Goal: Task Accomplishment & Management: Manage account settings

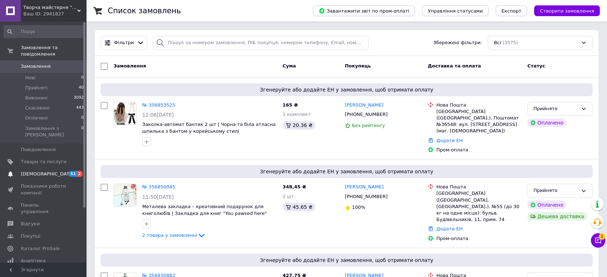
click at [43, 171] on span "[DEMOGRAPHIC_DATA]" at bounding box center [47, 174] width 53 height 6
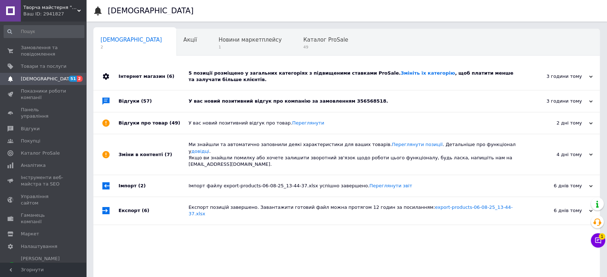
click at [223, 101] on div "У вас новий позитивний відгук про компанію за замовленням 356568518." at bounding box center [355, 101] width 332 height 6
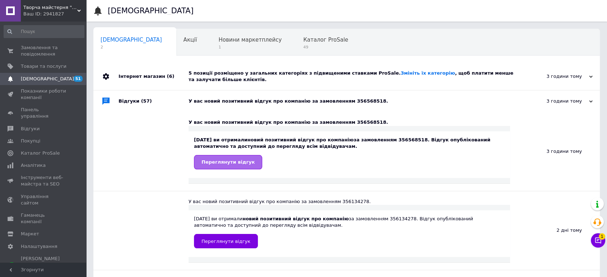
click at [230, 164] on span "Переглянути відгук" at bounding box center [228, 162] width 53 height 5
click at [401, 73] on link "Змініть їх категорію" at bounding box center [428, 72] width 54 height 5
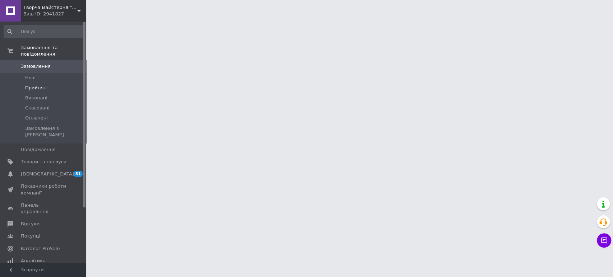
click at [25, 85] on span "Прийняті" at bounding box center [36, 88] width 22 height 6
click at [27, 85] on span "Прийняті" at bounding box center [36, 88] width 22 height 6
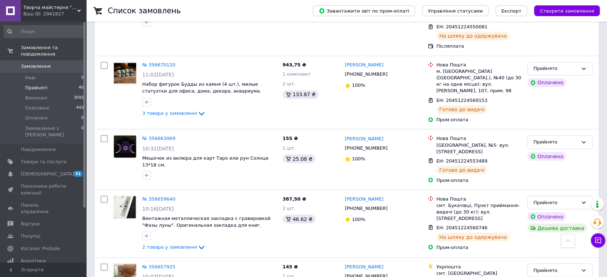
scroll to position [1270, 0]
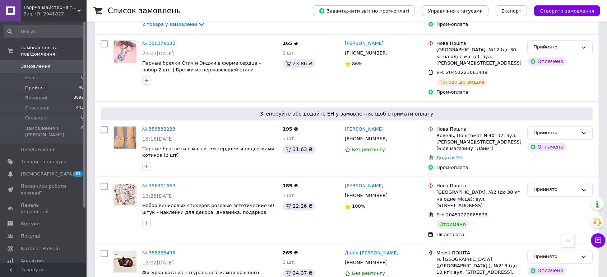
scroll to position [918, 0]
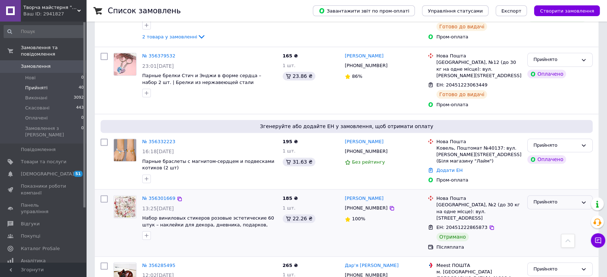
click at [574, 199] on div "Прийнято" at bounding box center [556, 203] width 45 height 8
click at [561, 211] on li "Виконано" at bounding box center [560, 217] width 65 height 13
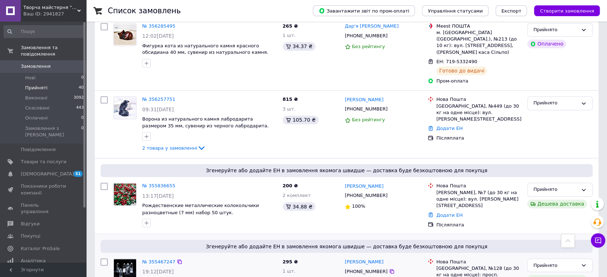
scroll to position [1202, 0]
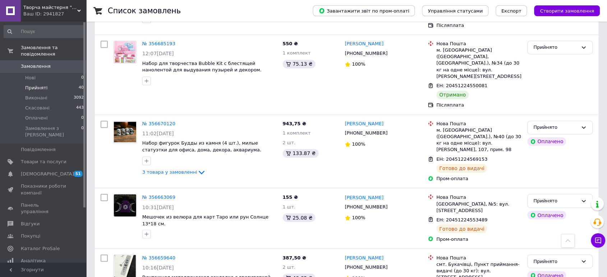
scroll to position [1270, 0]
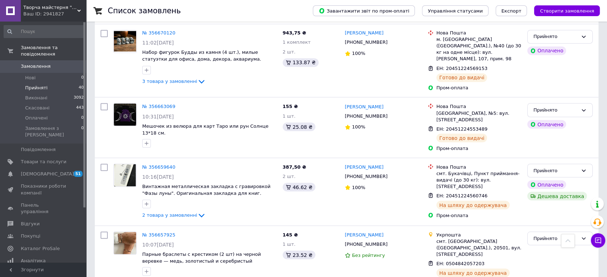
click at [37, 85] on span "Прийняті" at bounding box center [36, 88] width 22 height 6
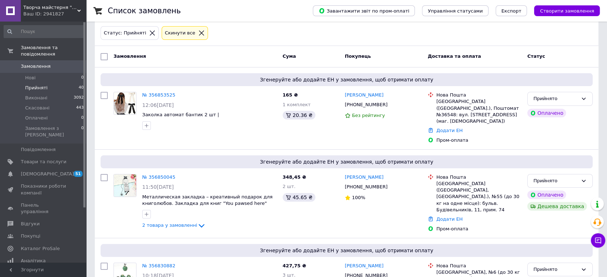
scroll to position [0, 0]
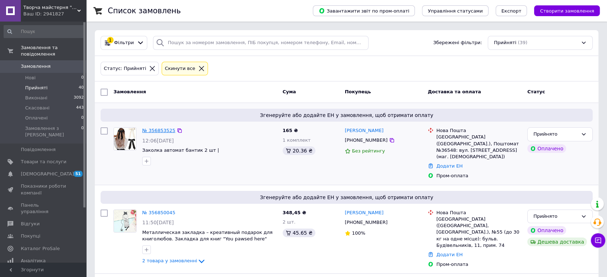
click at [158, 128] on link "№ 356853525" at bounding box center [158, 130] width 33 height 5
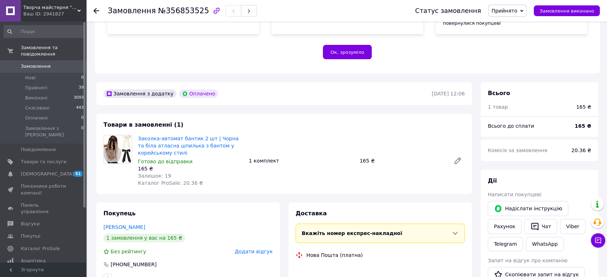
scroll to position [150, 0]
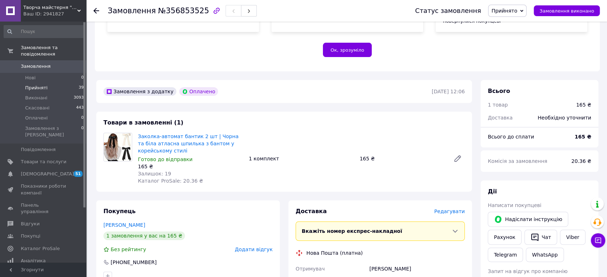
click at [41, 83] on li "Прийняті 39" at bounding box center [44, 88] width 88 height 10
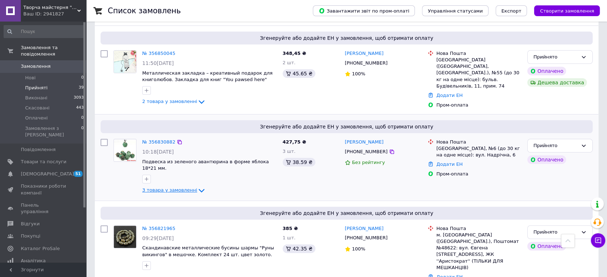
scroll to position [120, 0]
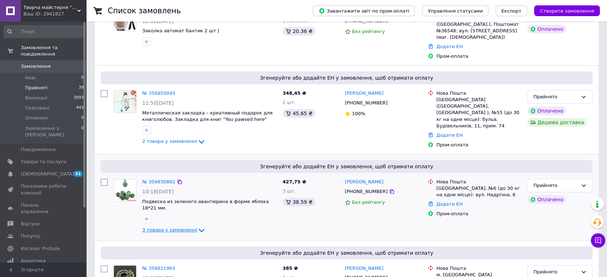
click at [197, 226] on icon at bounding box center [201, 230] width 9 height 9
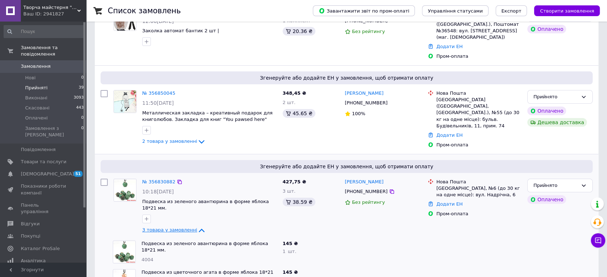
scroll to position [199, 0]
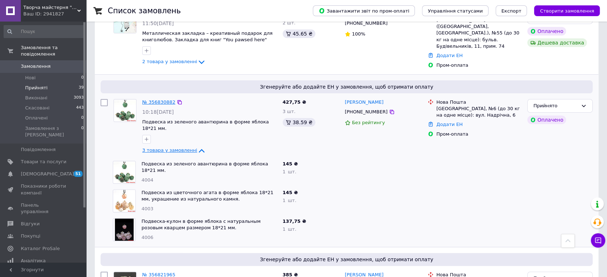
click at [161, 100] on link "№ 356830882" at bounding box center [158, 102] width 33 height 5
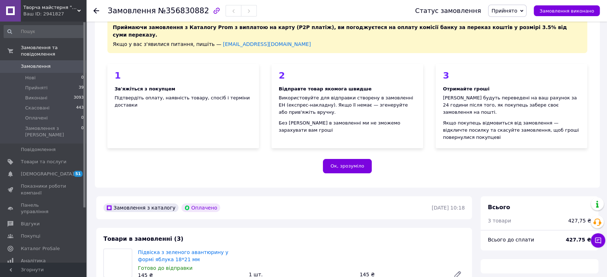
scroll to position [199, 0]
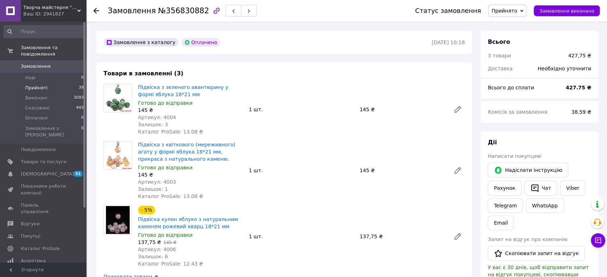
click at [29, 85] on span "Прийняті" at bounding box center [36, 88] width 22 height 6
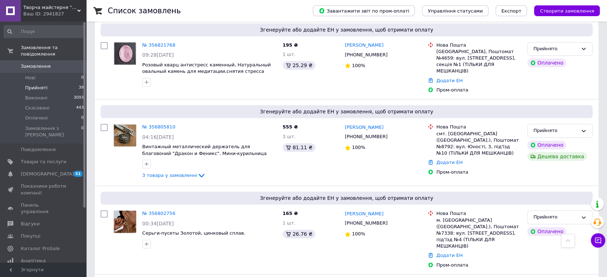
scroll to position [518, 0]
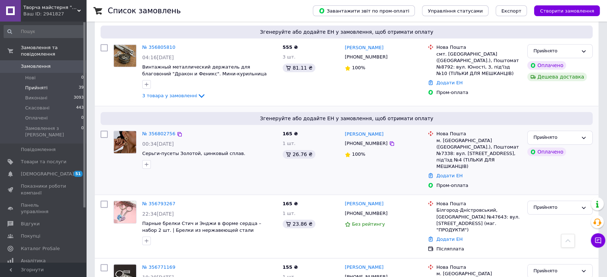
click at [126, 131] on img at bounding box center [125, 142] width 22 height 22
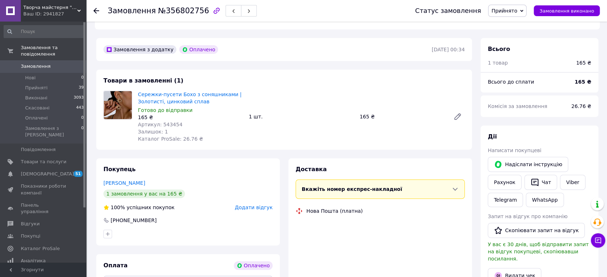
scroll to position [239, 0]
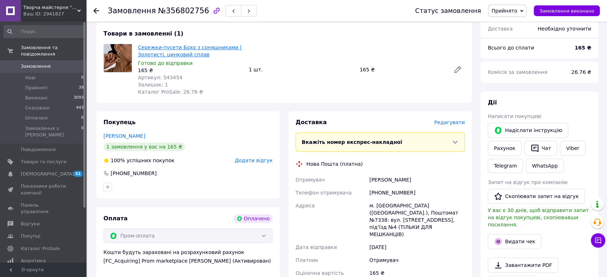
click at [183, 46] on link "Сережки-пусети Бохо з соняшниками | Золотисті, цинковий сплав" at bounding box center [190, 51] width 104 height 13
click at [46, 63] on span "Замовлення" at bounding box center [36, 66] width 30 height 6
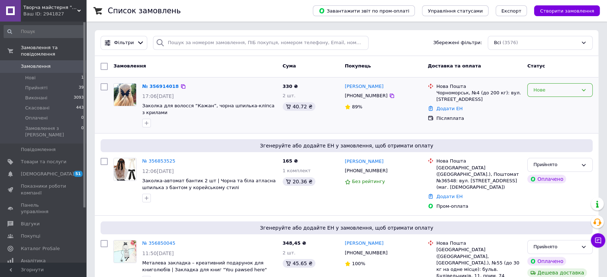
click at [538, 88] on div "Нове" at bounding box center [556, 91] width 45 height 8
click at [542, 102] on li "Прийнято" at bounding box center [560, 104] width 65 height 13
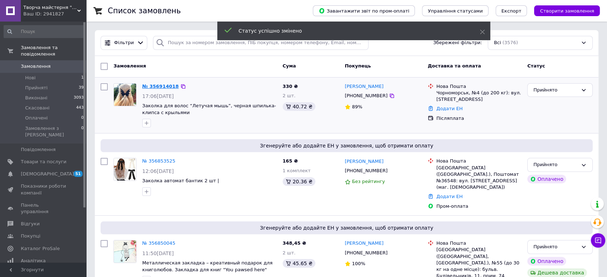
click at [156, 85] on link "№ 356914018" at bounding box center [160, 86] width 37 height 5
